Goal: Information Seeking & Learning: Learn about a topic

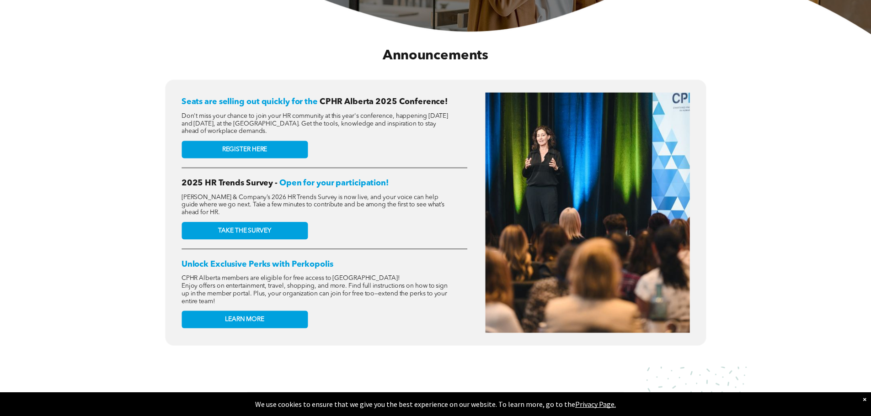
scroll to position [366, 0]
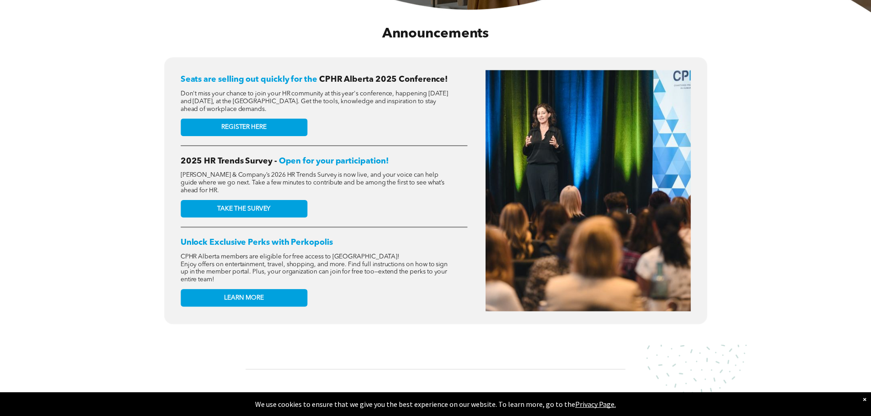
click at [342, 100] on span "Don't miss your chance to join your HR community at this year's conference, hap…" at bounding box center [315, 101] width 268 height 22
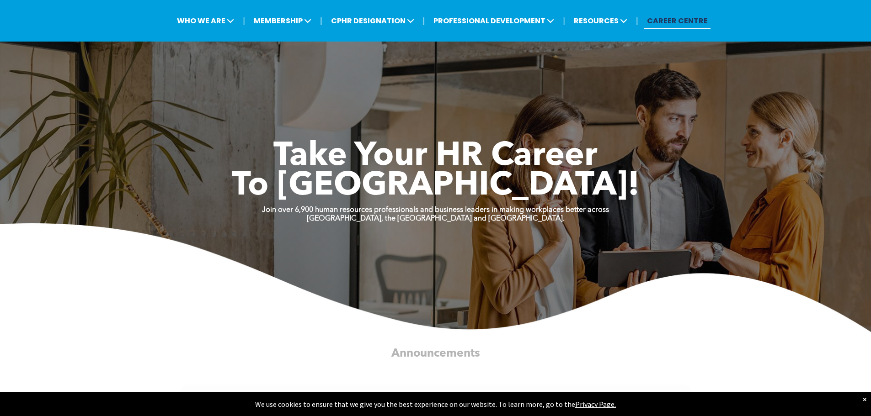
scroll to position [0, 0]
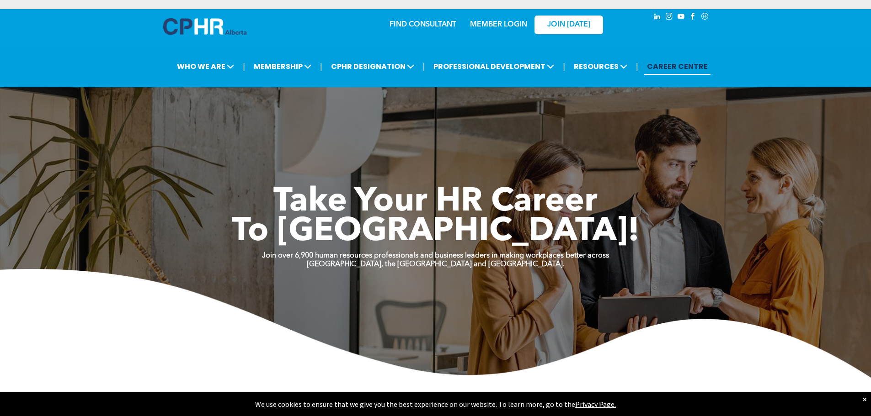
click at [672, 66] on link "CAREER CENTRE" at bounding box center [677, 66] width 66 height 17
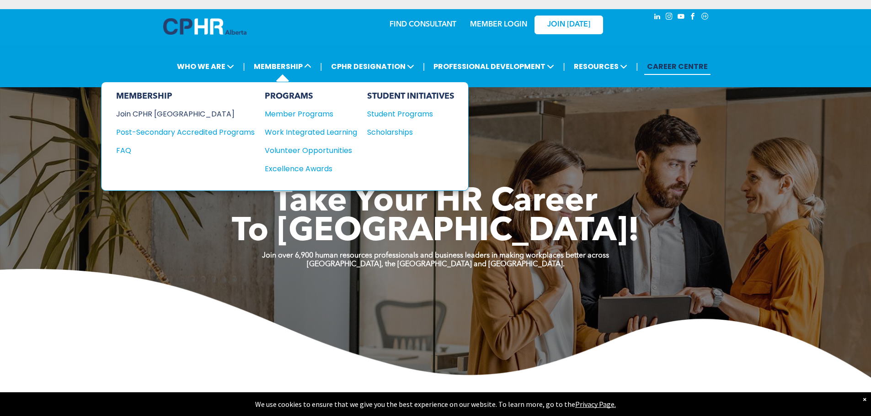
click at [165, 112] on div "Join CPHR [GEOGRAPHIC_DATA]" at bounding box center [178, 113] width 125 height 11
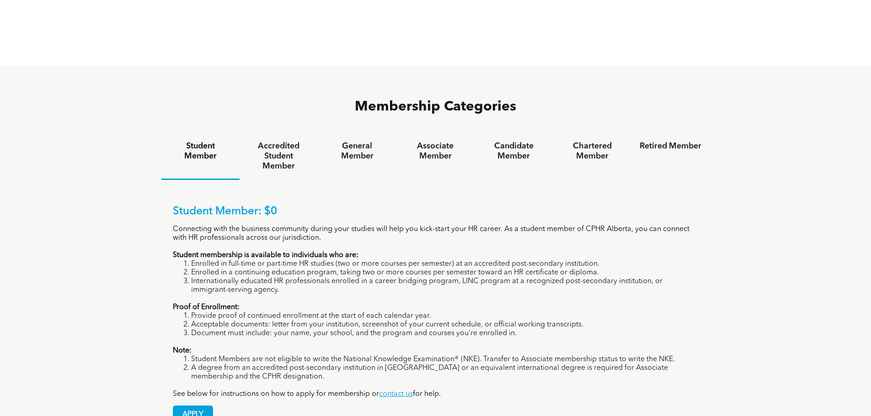
scroll to position [594, 0]
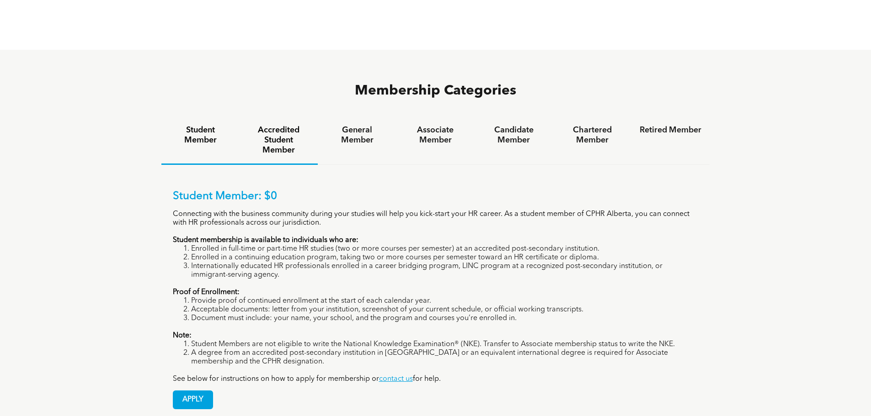
click at [271, 125] on h4 "Accredited Student Member" at bounding box center [279, 140] width 62 height 30
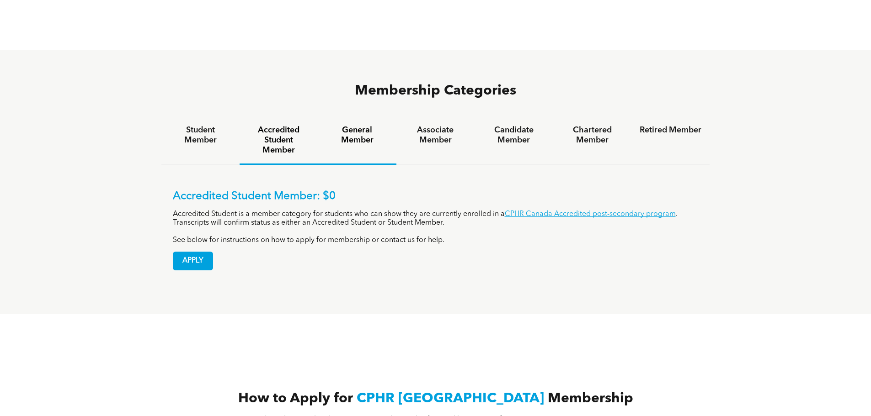
click at [350, 125] on h4 "General Member" at bounding box center [357, 135] width 62 height 20
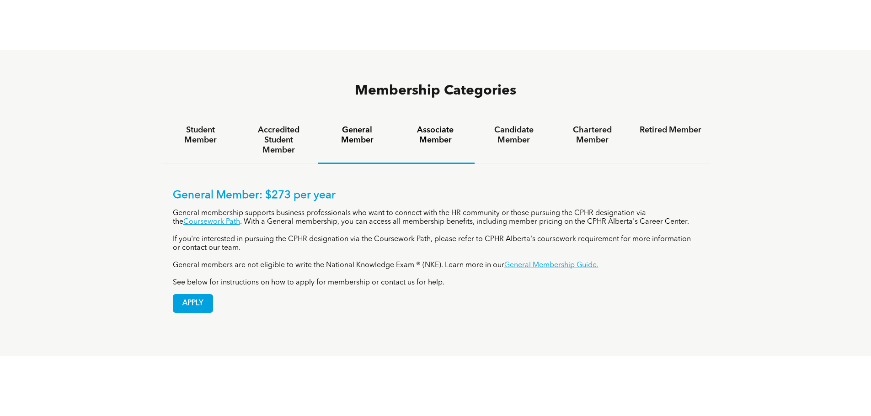
click at [434, 125] on h4 "Associate Member" at bounding box center [436, 135] width 62 height 20
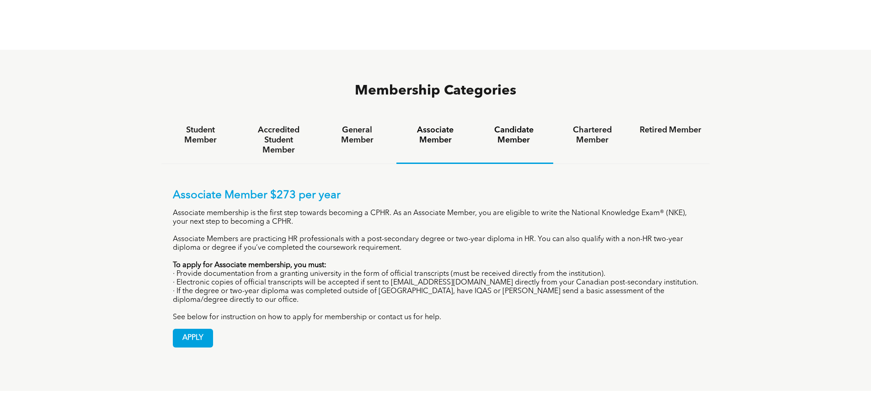
click at [511, 125] on h4 "Candidate Member" at bounding box center [514, 135] width 62 height 20
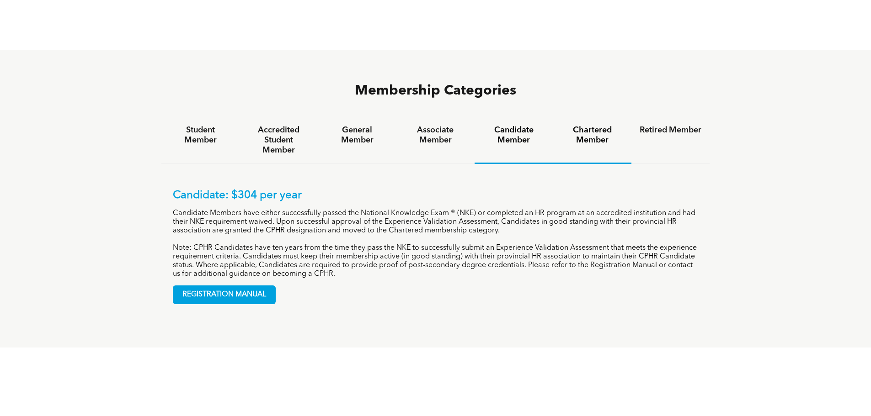
click at [588, 125] on h4 "Chartered Member" at bounding box center [592, 135] width 62 height 20
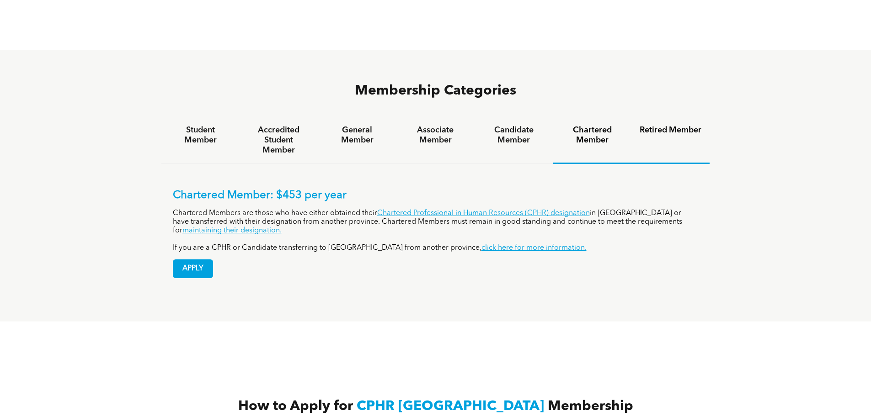
click at [674, 125] on h4 "Retired Member" at bounding box center [670, 130] width 62 height 10
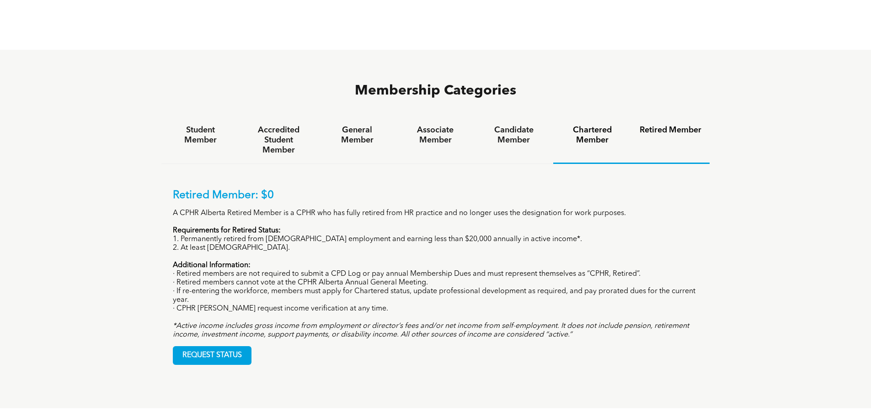
click at [604, 125] on h4 "Chartered Member" at bounding box center [592, 135] width 62 height 20
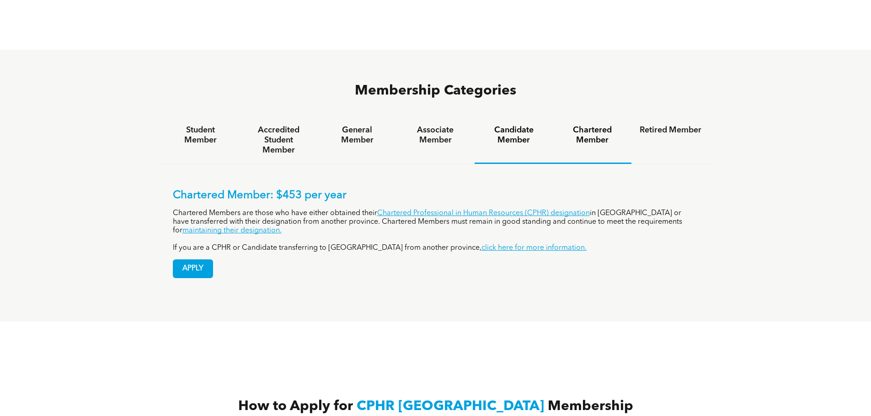
click at [525, 125] on h4 "Candidate Member" at bounding box center [514, 135] width 62 height 20
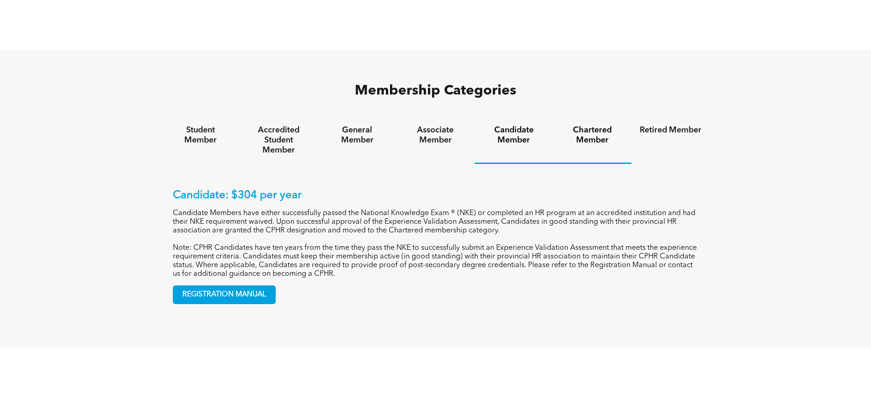
click at [584, 125] on h4 "Chartered Member" at bounding box center [592, 135] width 62 height 20
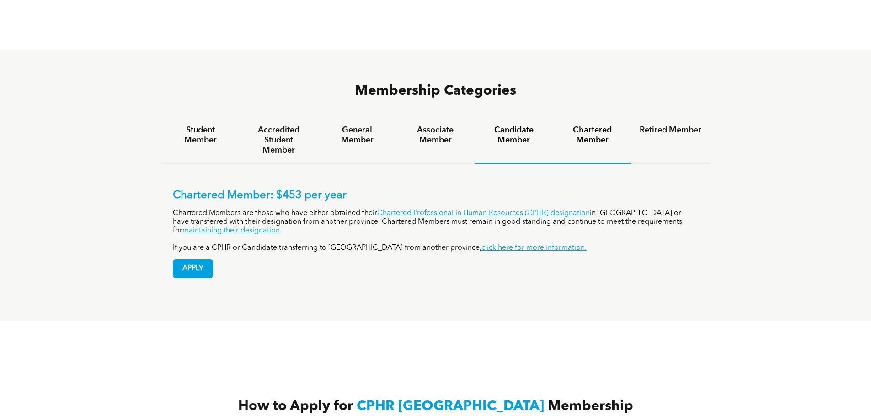
click at [517, 125] on h4 "Candidate Member" at bounding box center [514, 135] width 62 height 20
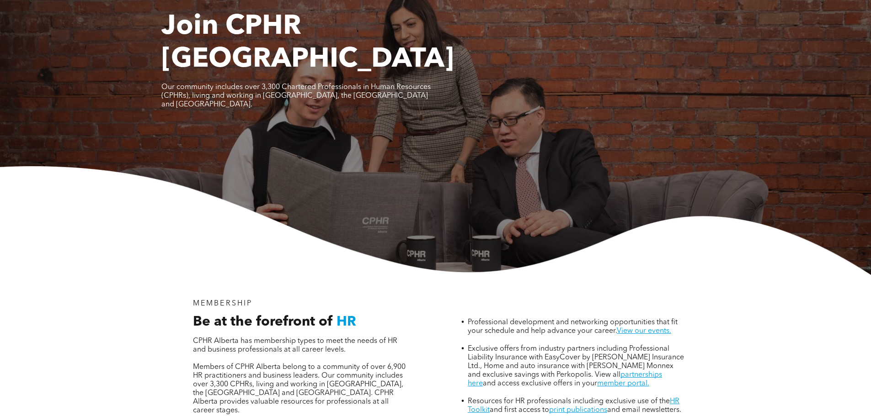
scroll to position [0, 0]
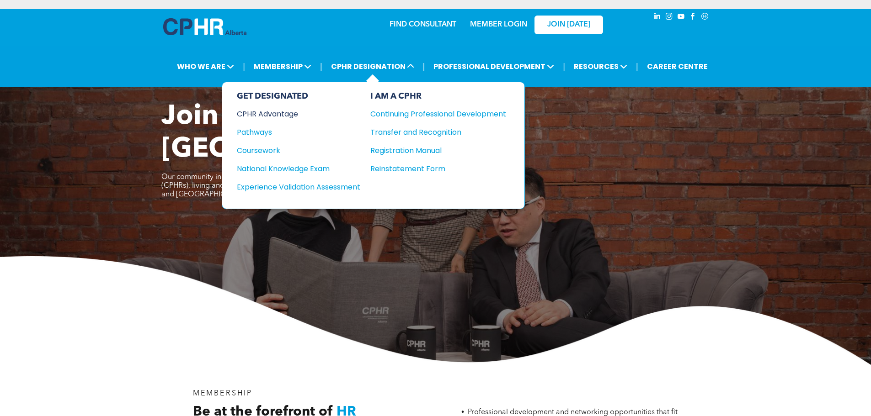
click at [273, 111] on div "CPHR Advantage" at bounding box center [292, 113] width 111 height 11
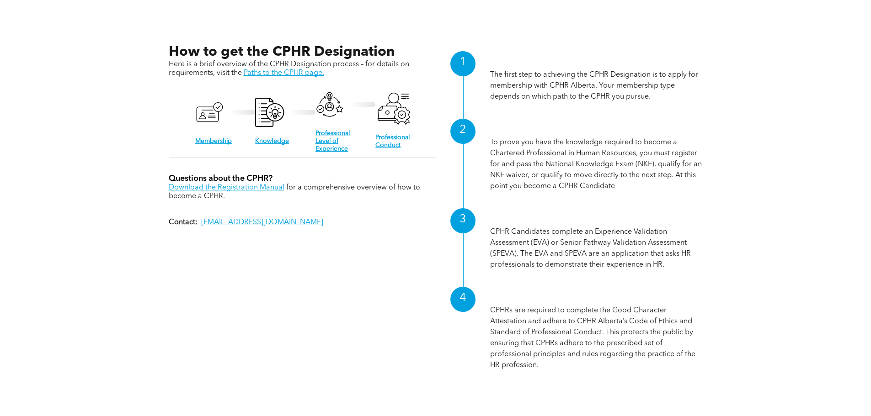
scroll to position [960, 0]
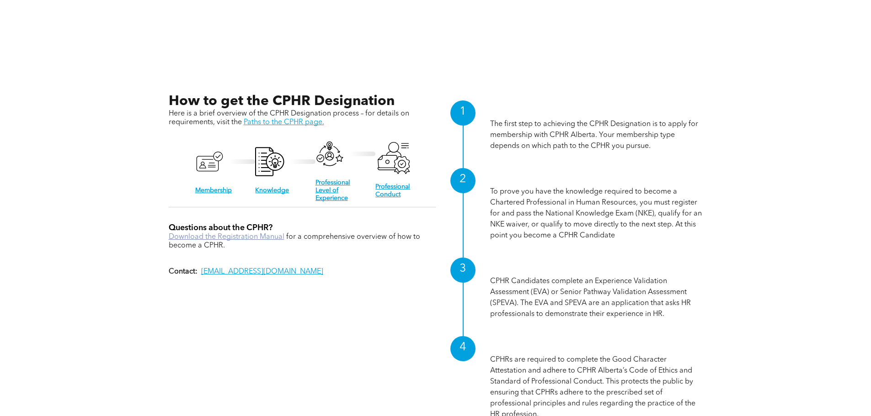
click at [236, 234] on link "Download the Registration Manual" at bounding box center [227, 237] width 116 height 7
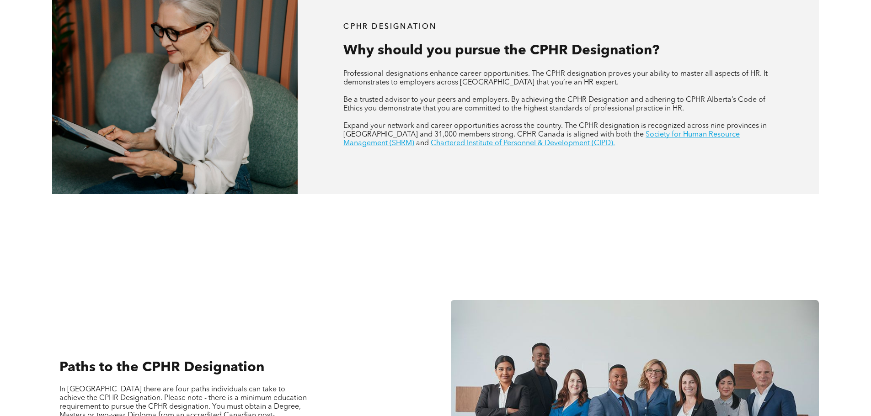
scroll to position [411, 0]
